Goal: Find specific page/section: Find specific page/section

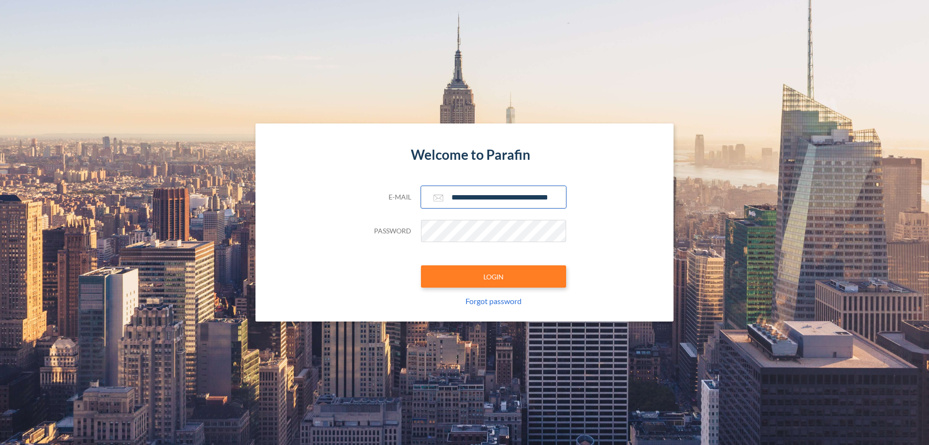
type input "**********"
click at [494, 276] on button "LOGIN" at bounding box center [493, 276] width 145 height 22
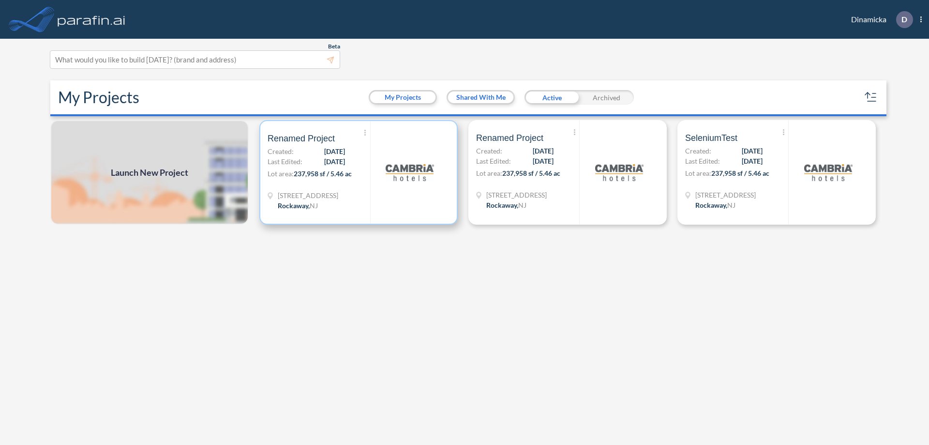
scroll to position [2, 0]
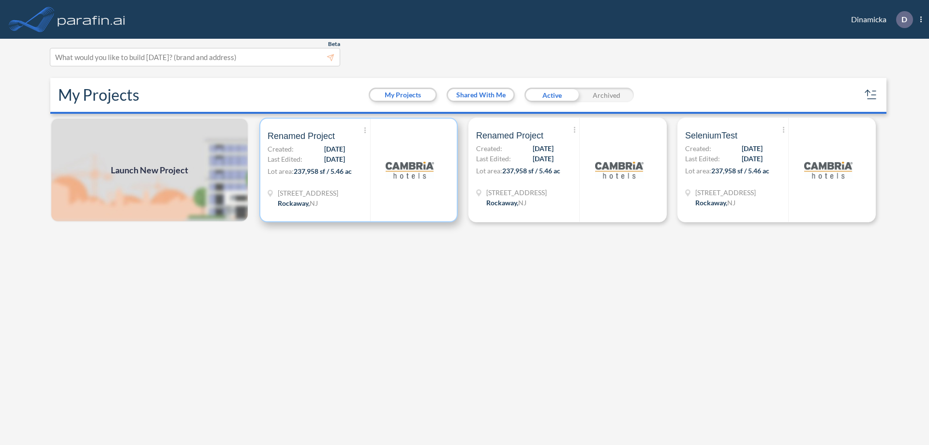
click at [359, 170] on p "Lot area: 237,958 sf / 5.46 ac" at bounding box center [319, 173] width 103 height 14
